Goal: Information Seeking & Learning: Find specific page/section

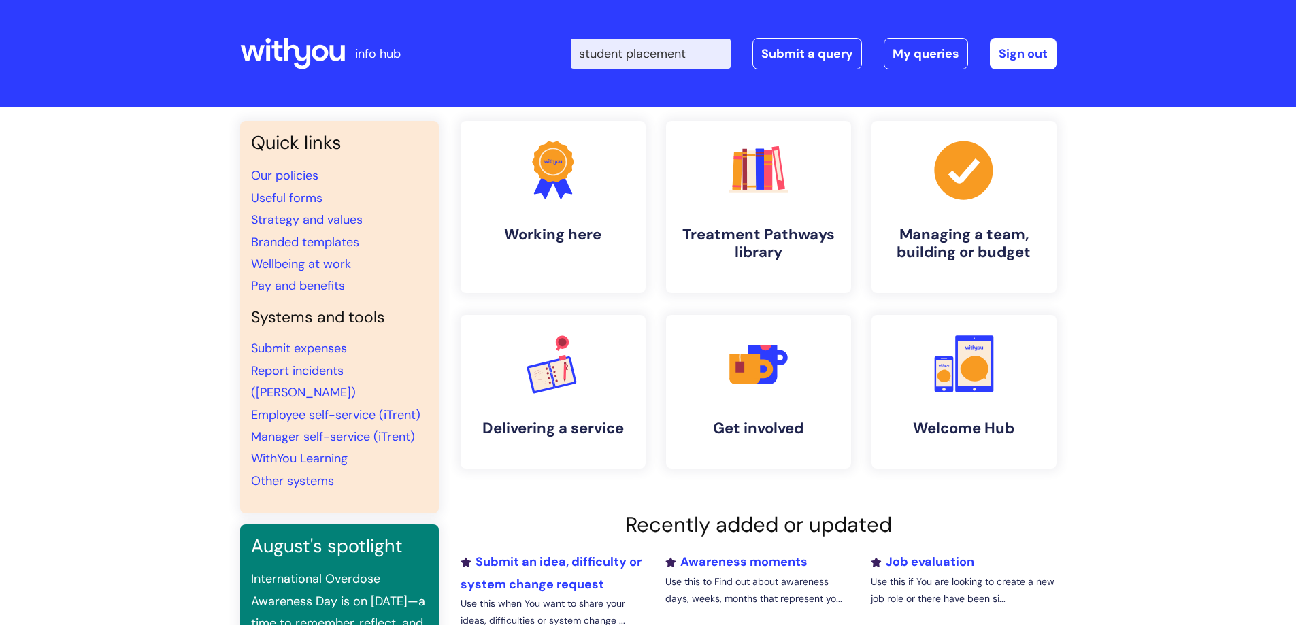
type input "student placement"
click button "Search" at bounding box center [0, 0] width 0 height 0
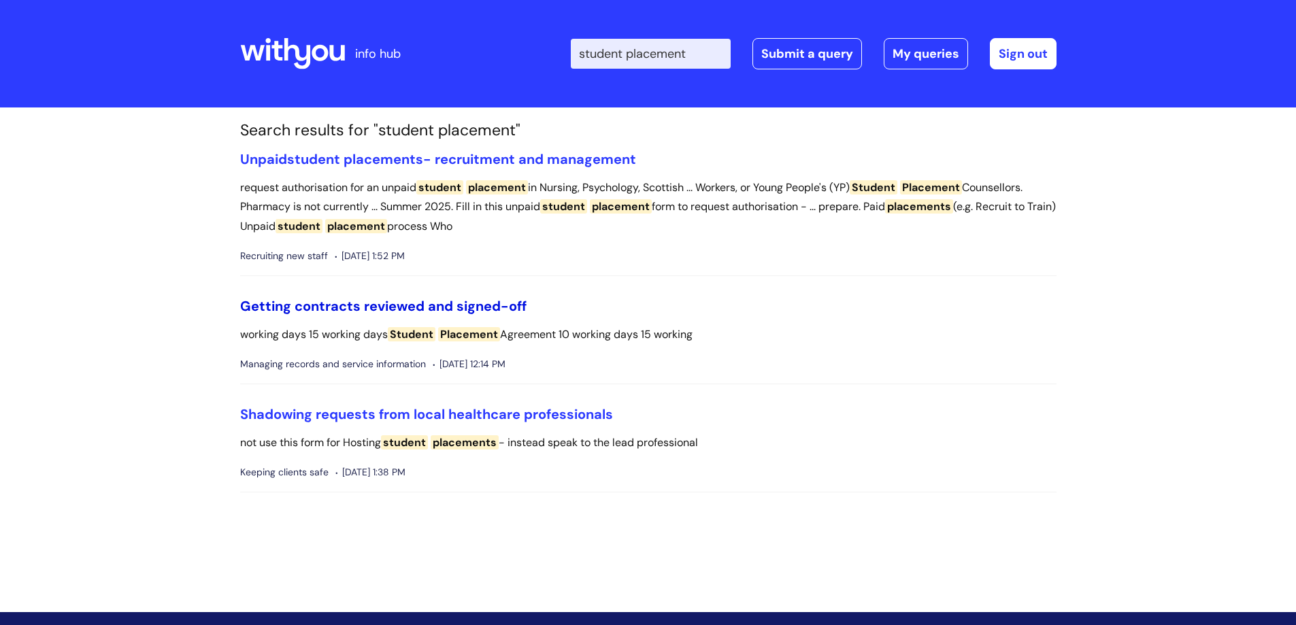
click at [412, 305] on link "Getting contracts reviewed and signed-off" at bounding box center [383, 306] width 286 height 18
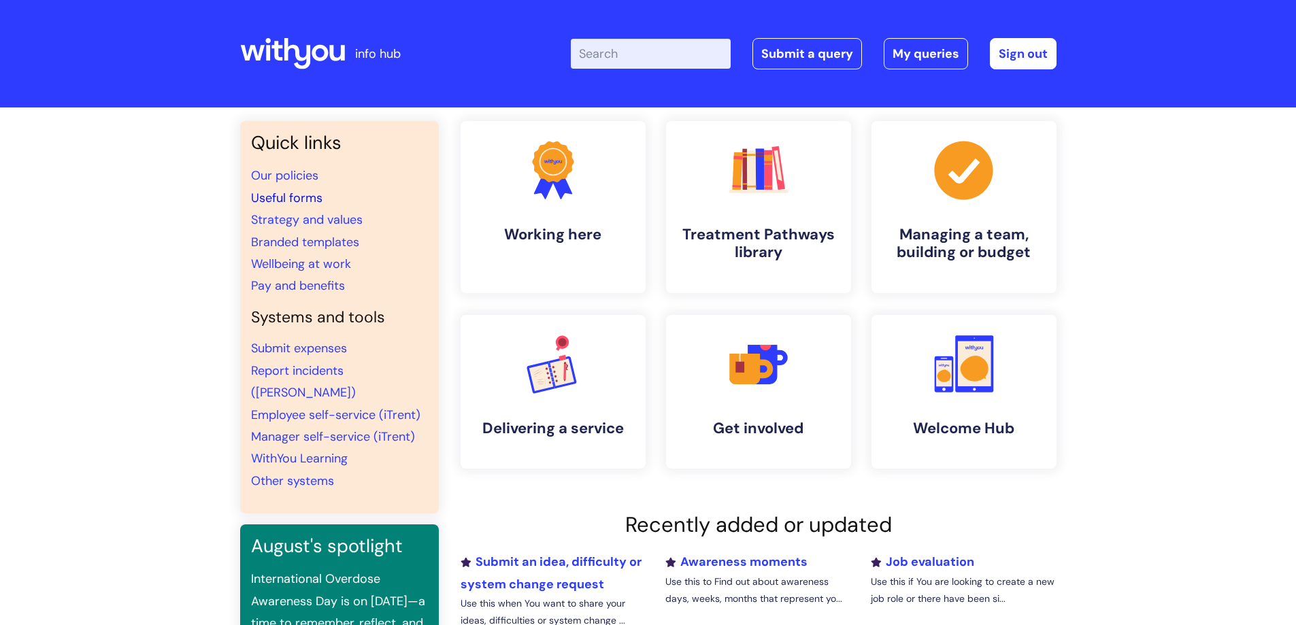
click at [296, 197] on link "Useful forms" at bounding box center [286, 198] width 71 height 16
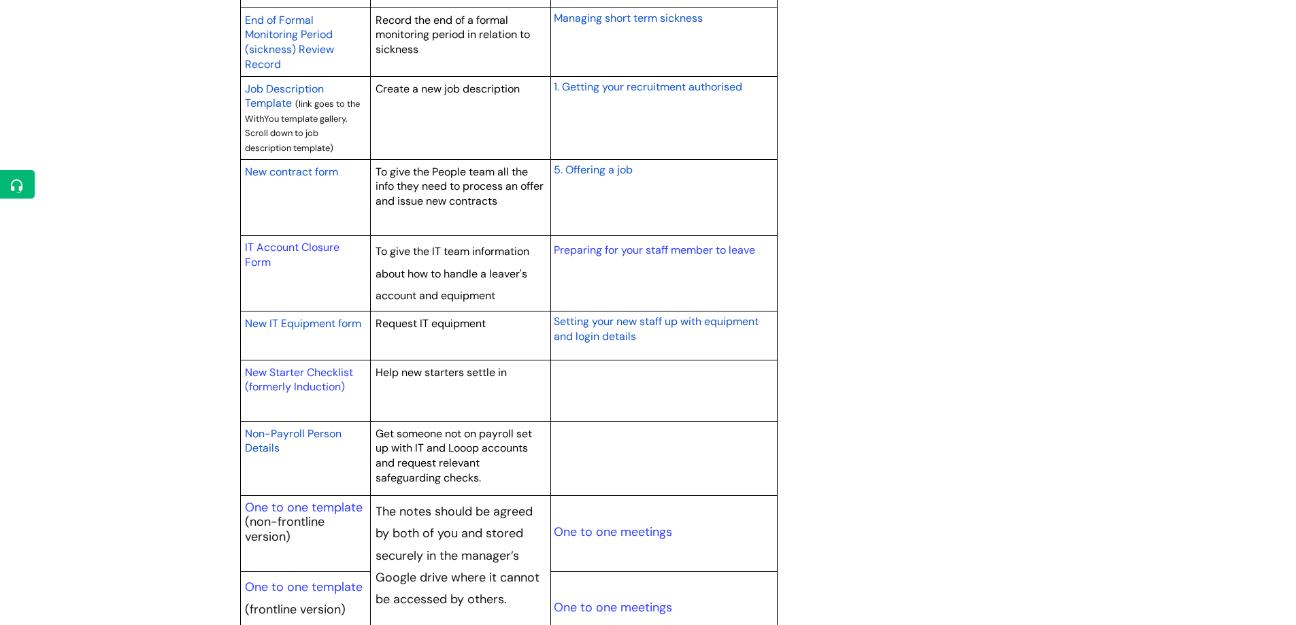
scroll to position [1428, 0]
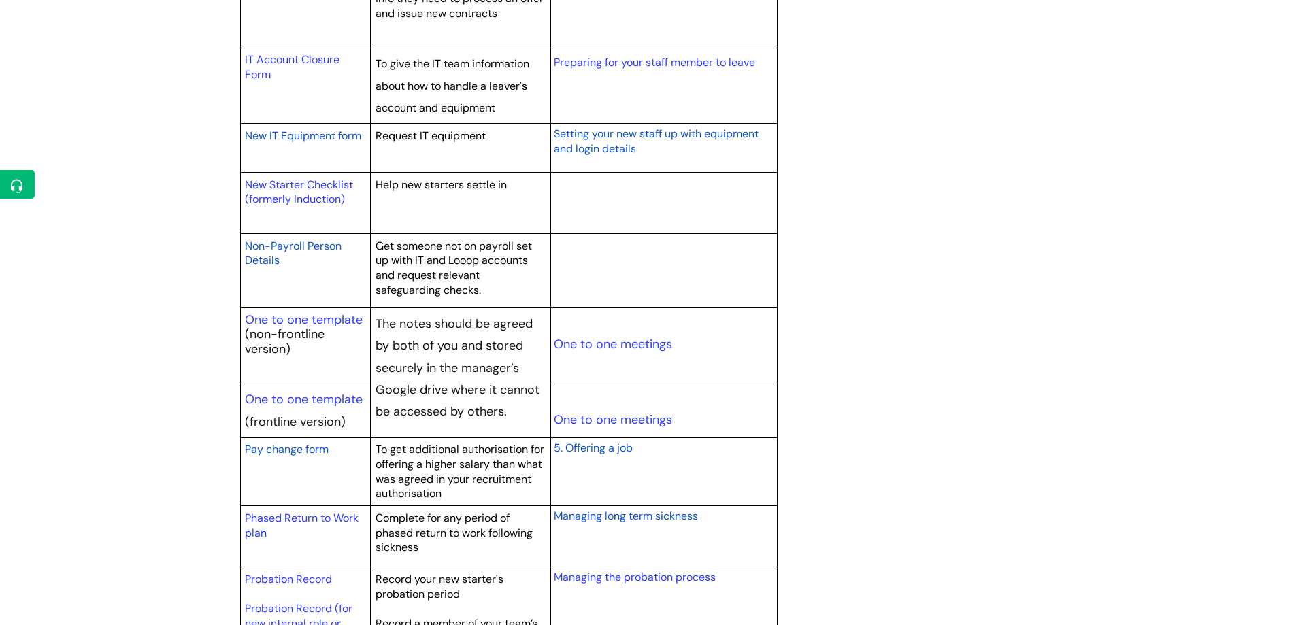
click at [292, 242] on span "Non-Payroll Person Details" at bounding box center [293, 253] width 97 height 29
